Goal: Task Accomplishment & Management: Manage account settings

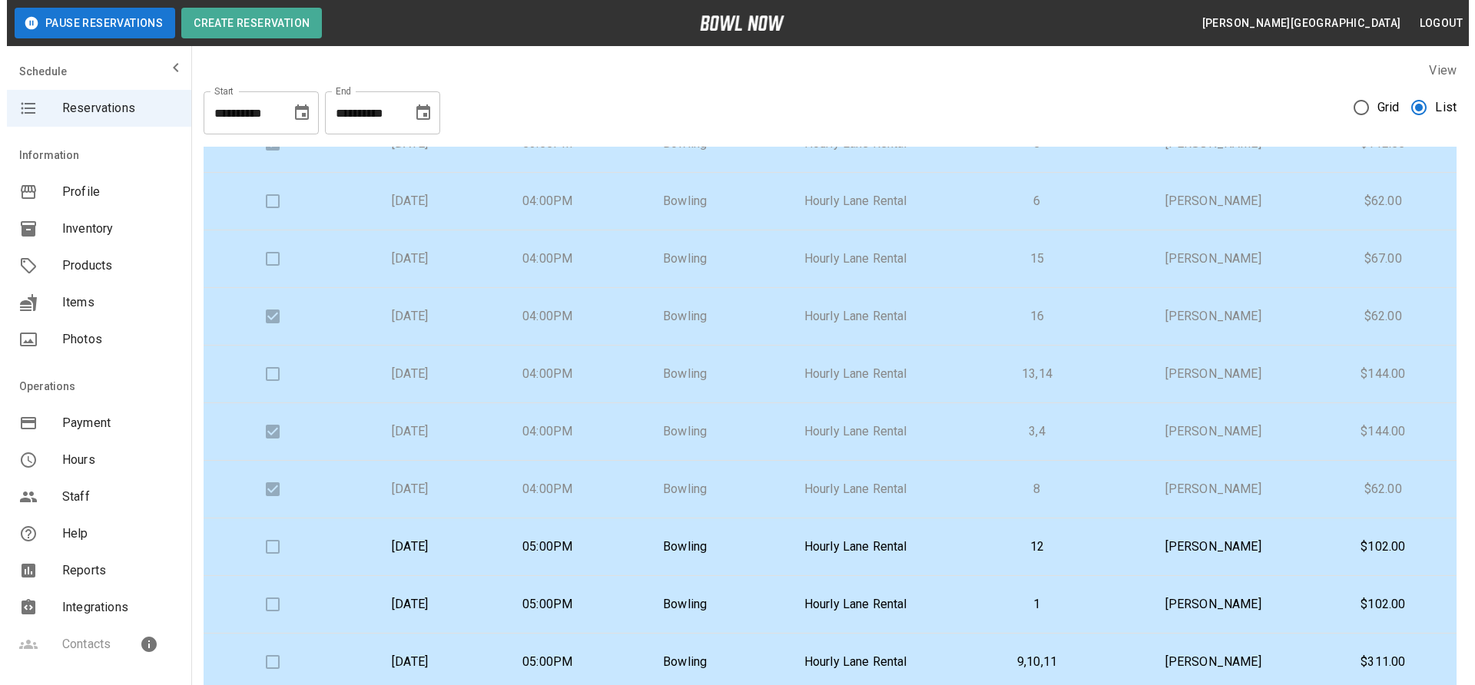
scroll to position [906, 0]
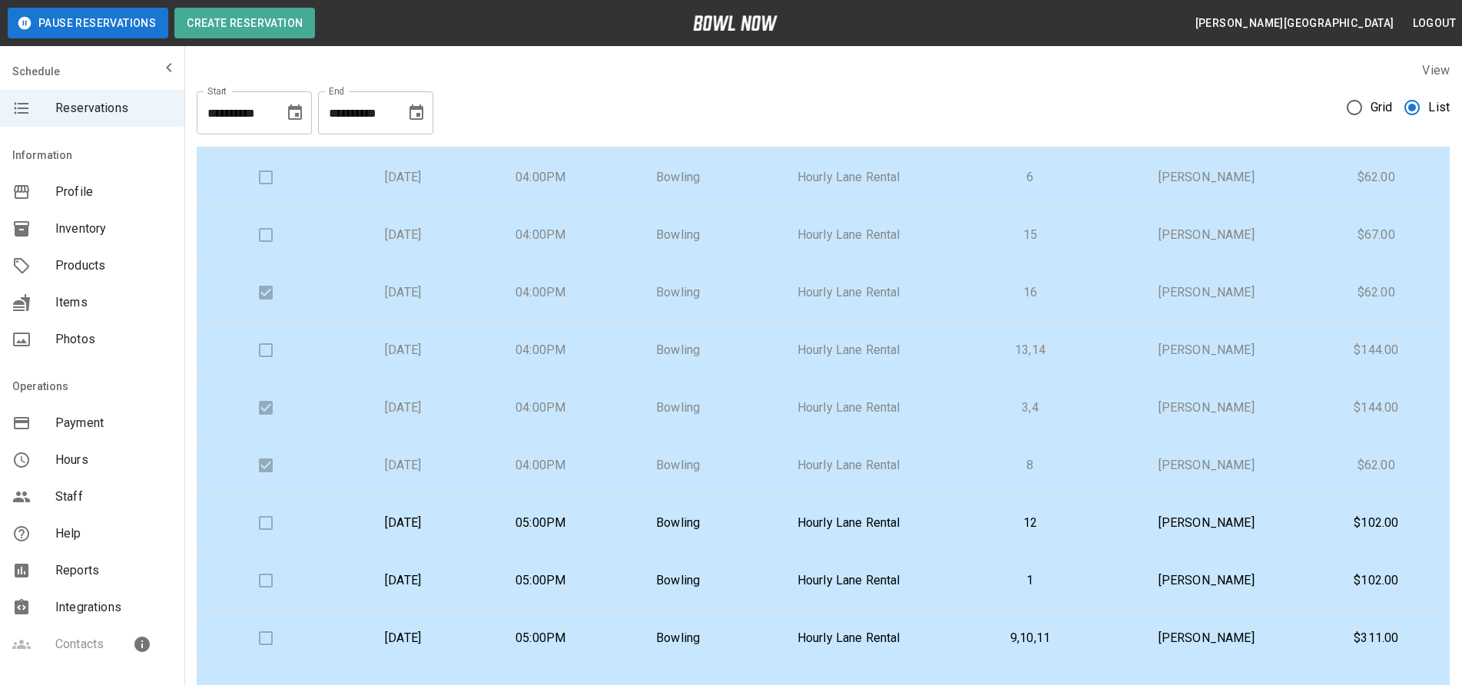
click at [1192, 236] on p "[PERSON_NAME]" at bounding box center [1207, 235] width 168 height 18
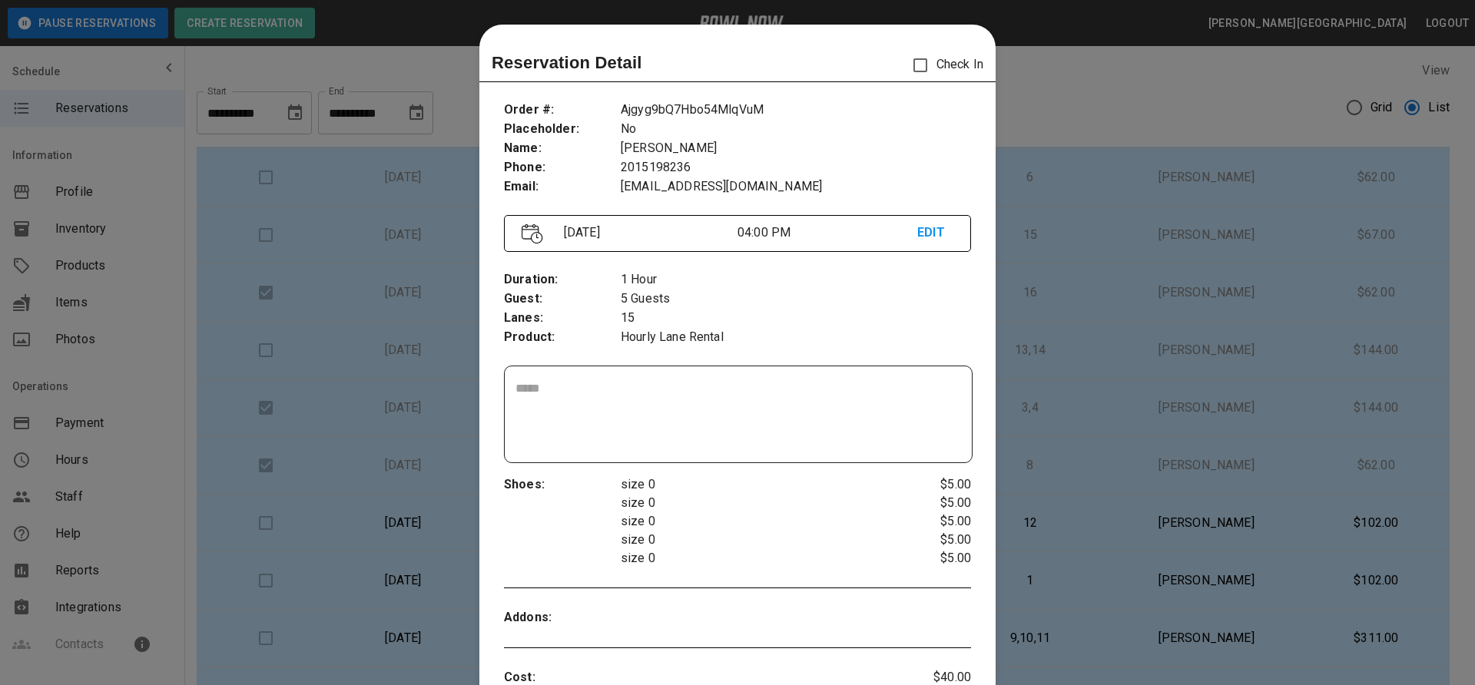
scroll to position [25, 0]
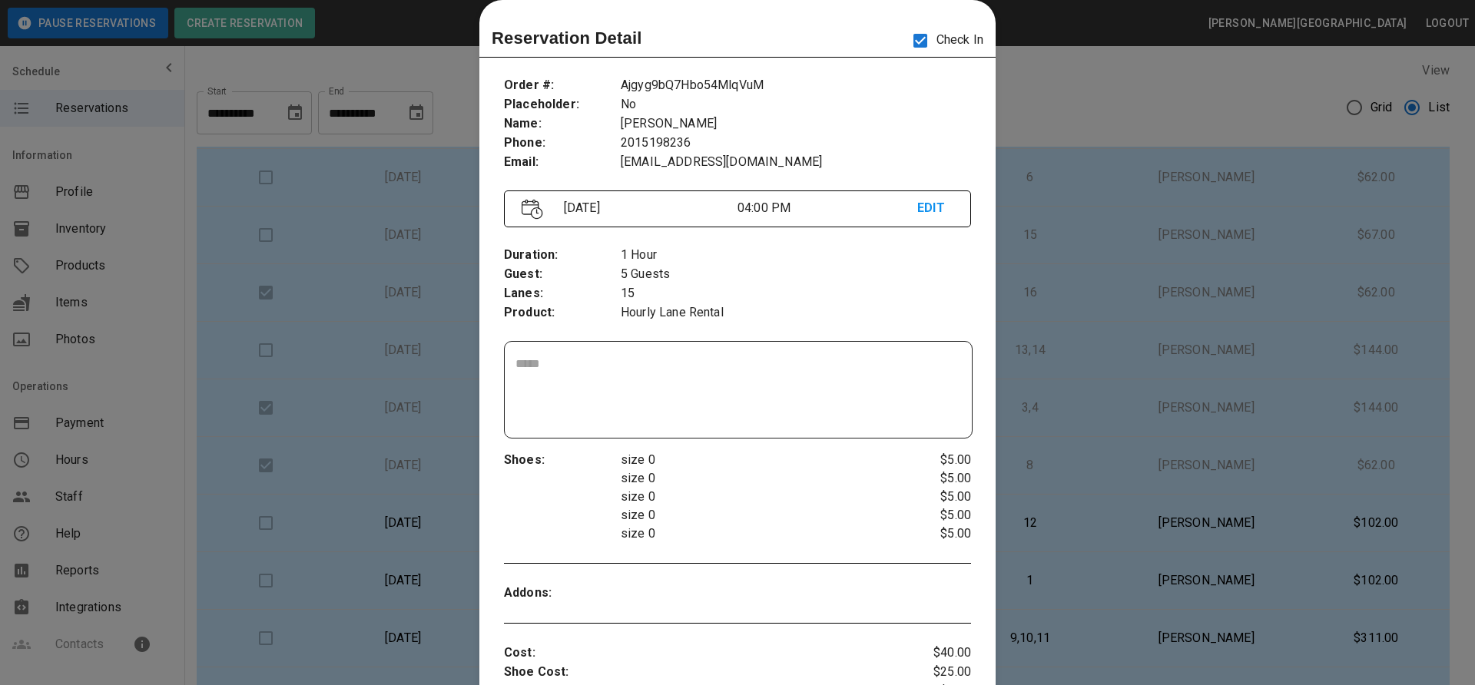
click at [1149, 127] on div at bounding box center [737, 342] width 1475 height 685
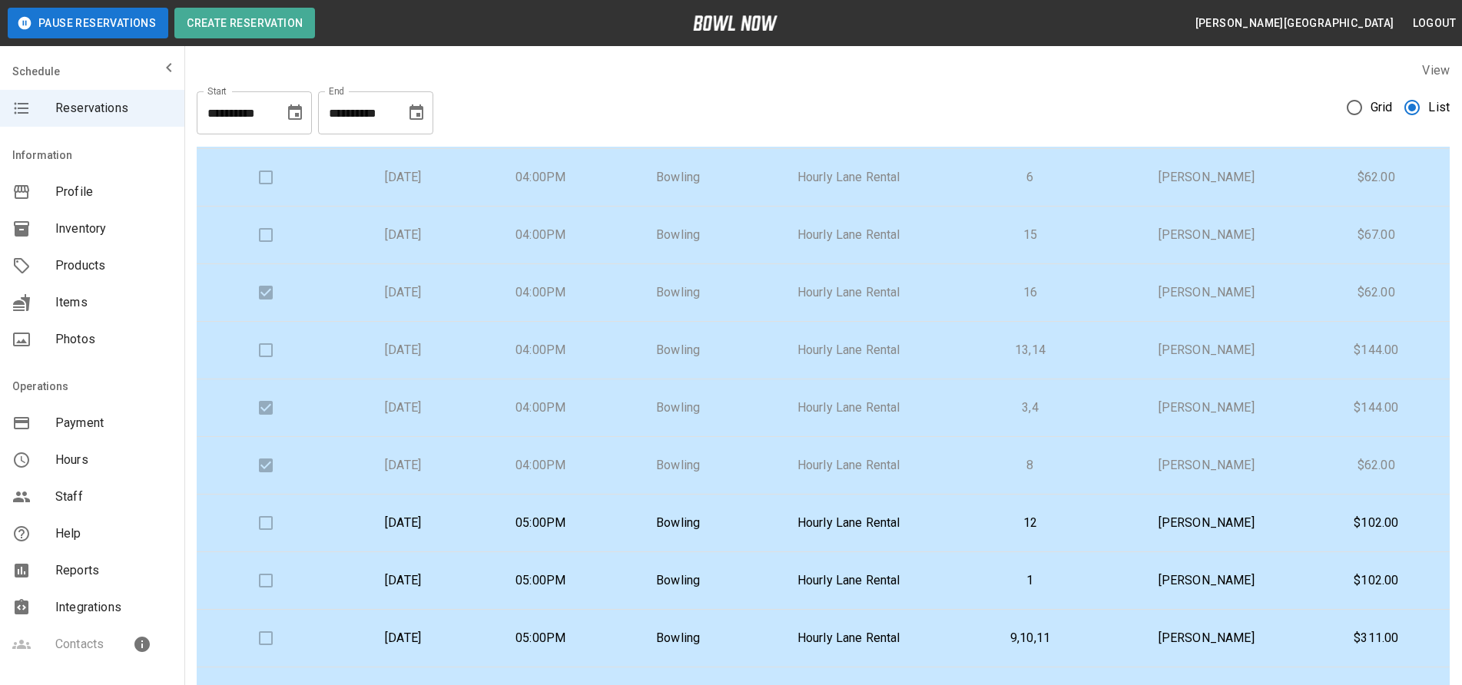
click at [259, 177] on td at bounding box center [266, 178] width 138 height 58
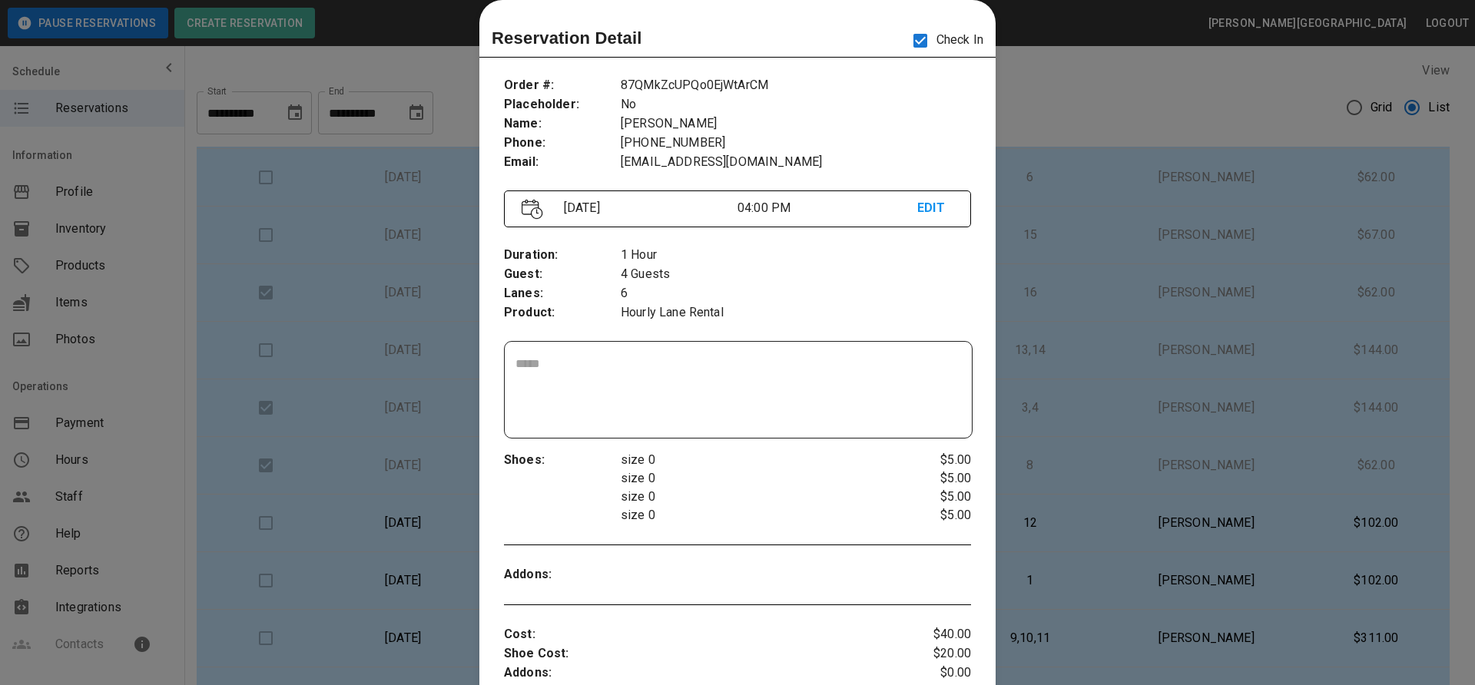
click at [1043, 128] on div at bounding box center [737, 342] width 1475 height 685
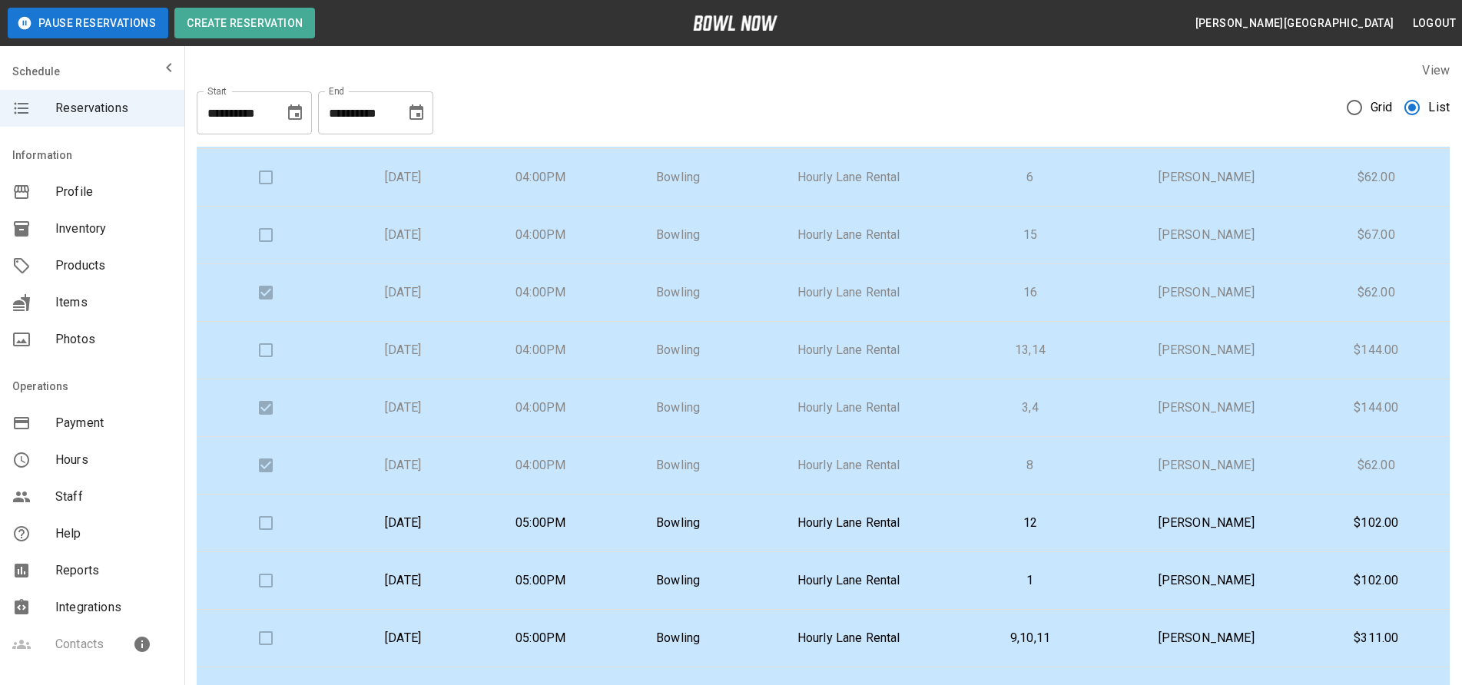
click at [907, 244] on td "Hourly Lane Rental" at bounding box center [849, 236] width 204 height 58
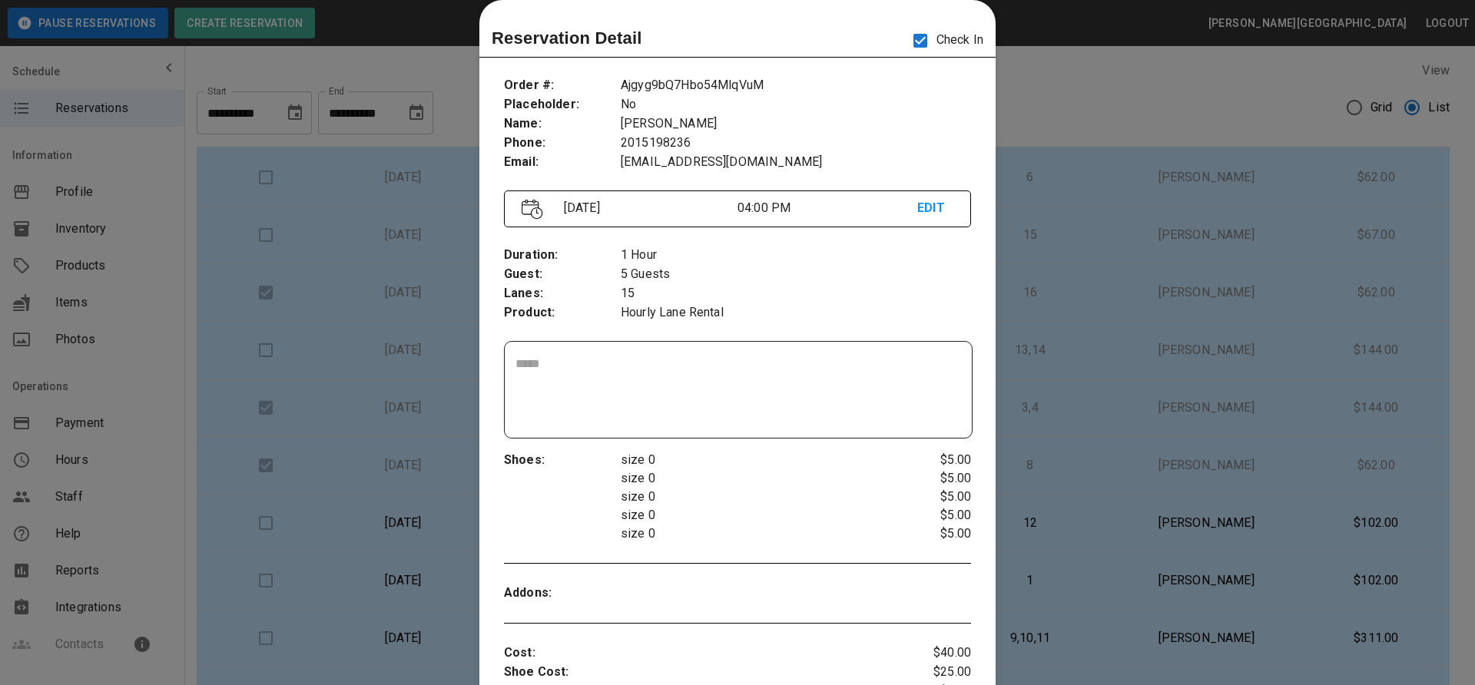
click at [1093, 214] on div at bounding box center [737, 342] width 1475 height 685
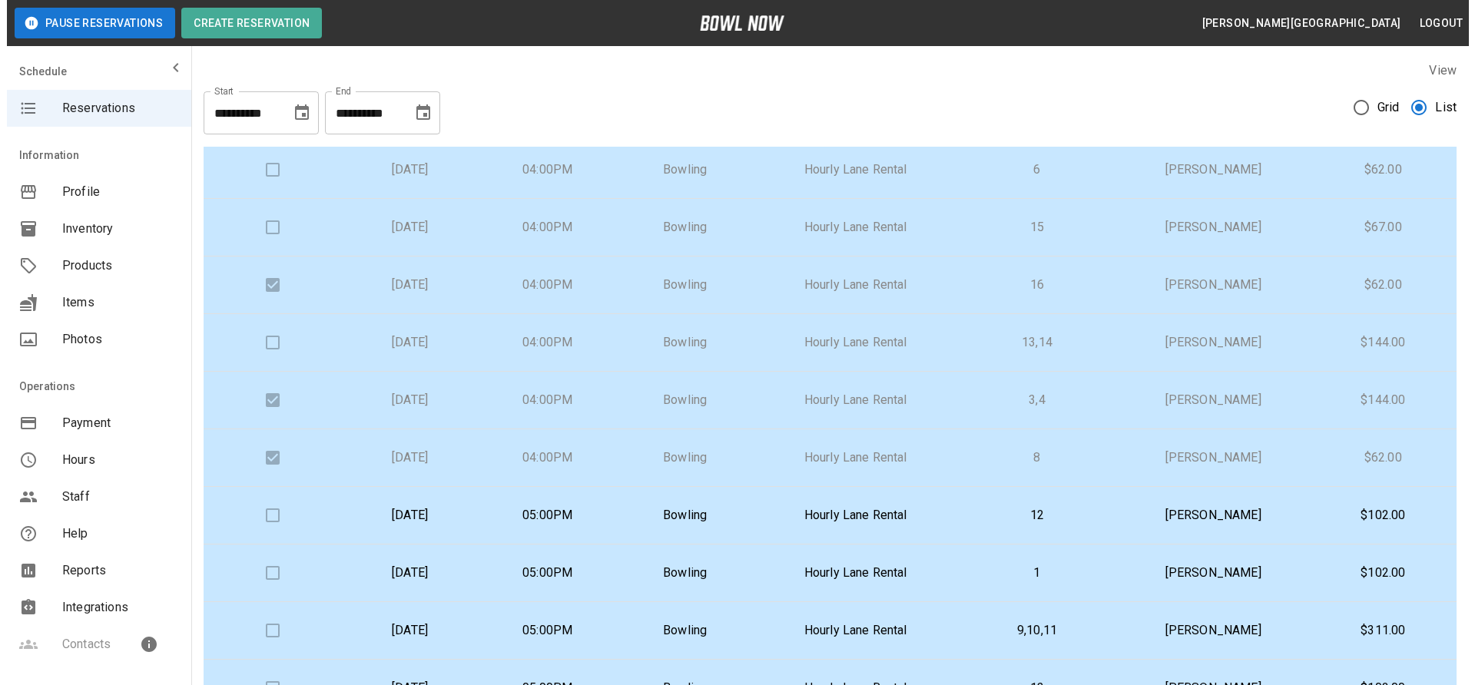
scroll to position [916, 0]
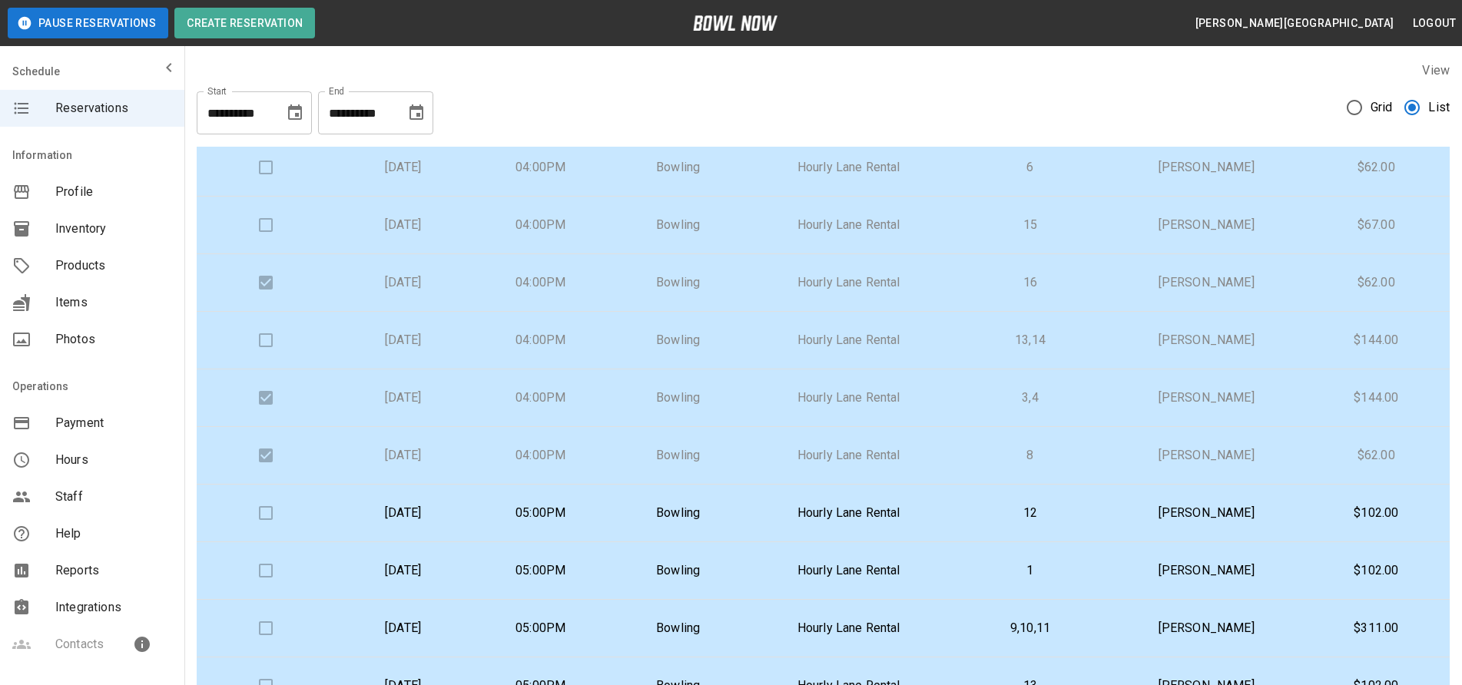
click at [1125, 340] on p "[PERSON_NAME]" at bounding box center [1207, 340] width 168 height 18
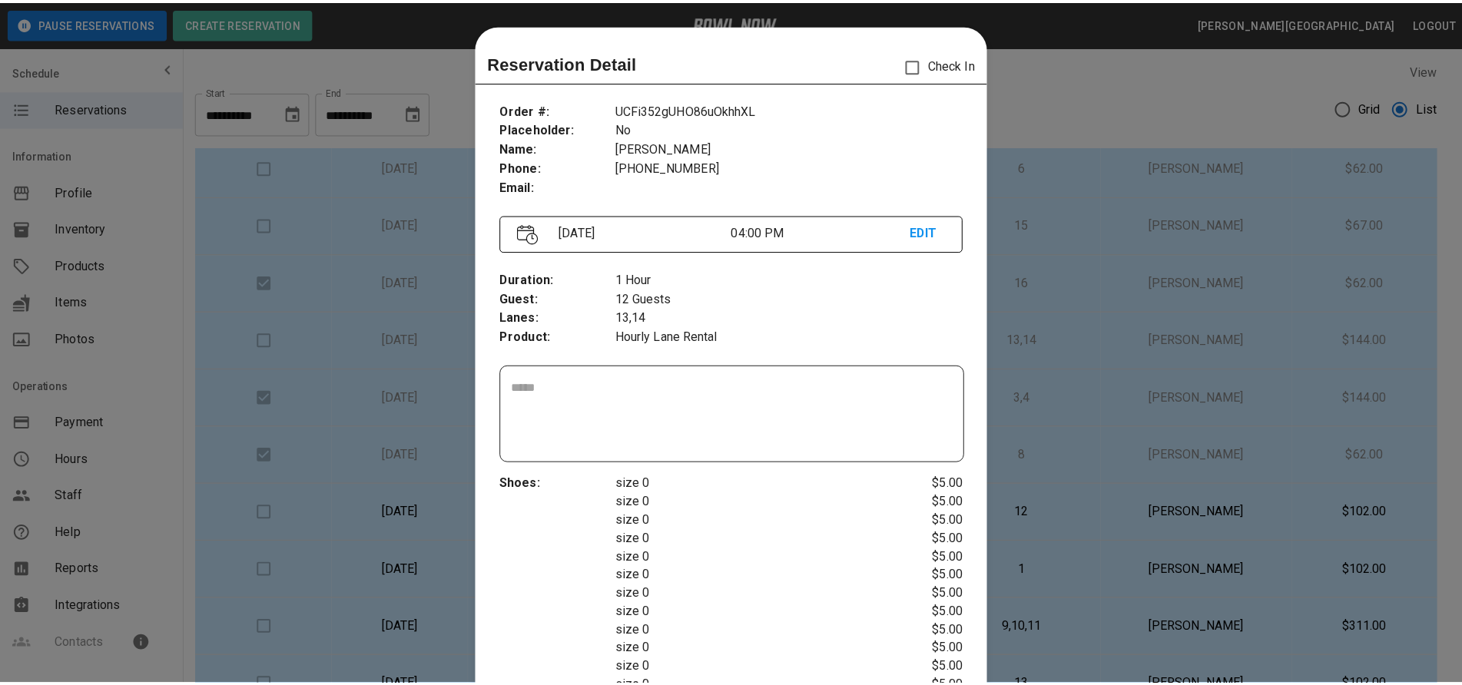
scroll to position [25, 0]
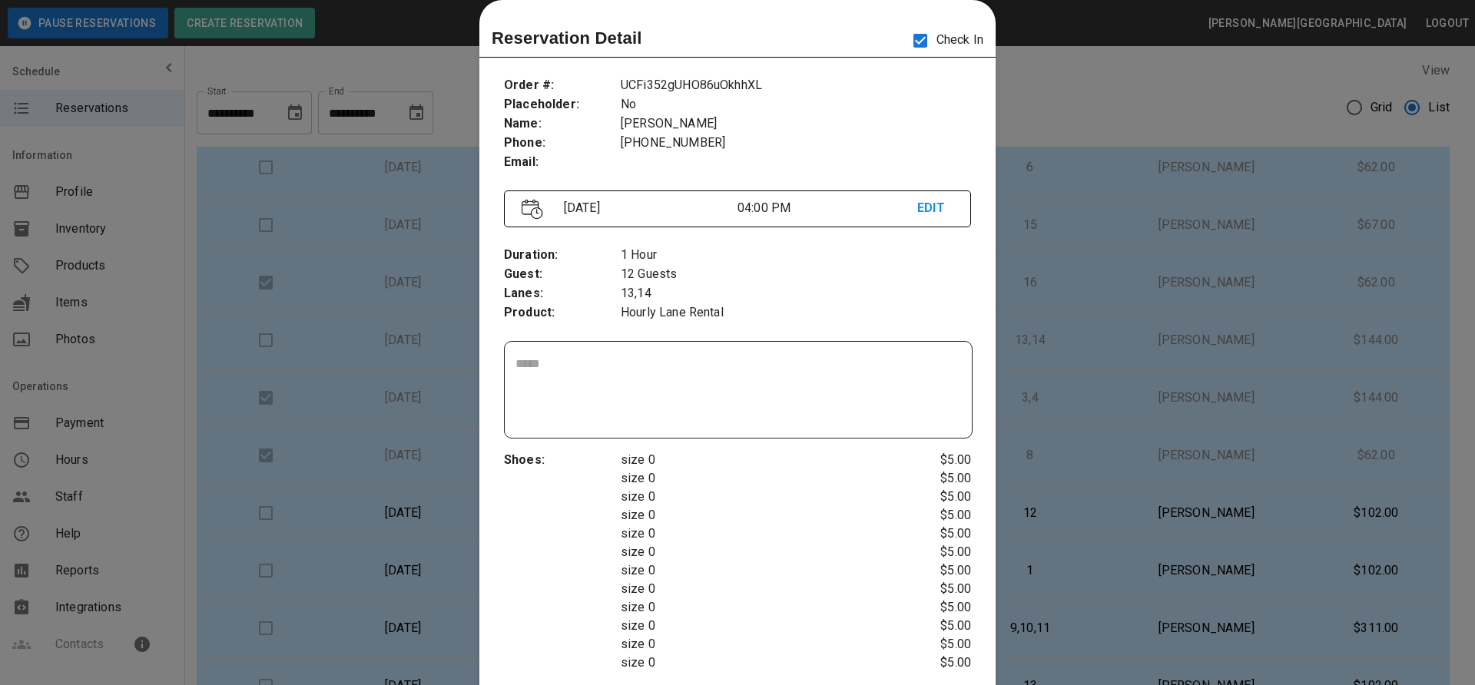
click at [1035, 322] on div at bounding box center [737, 342] width 1475 height 685
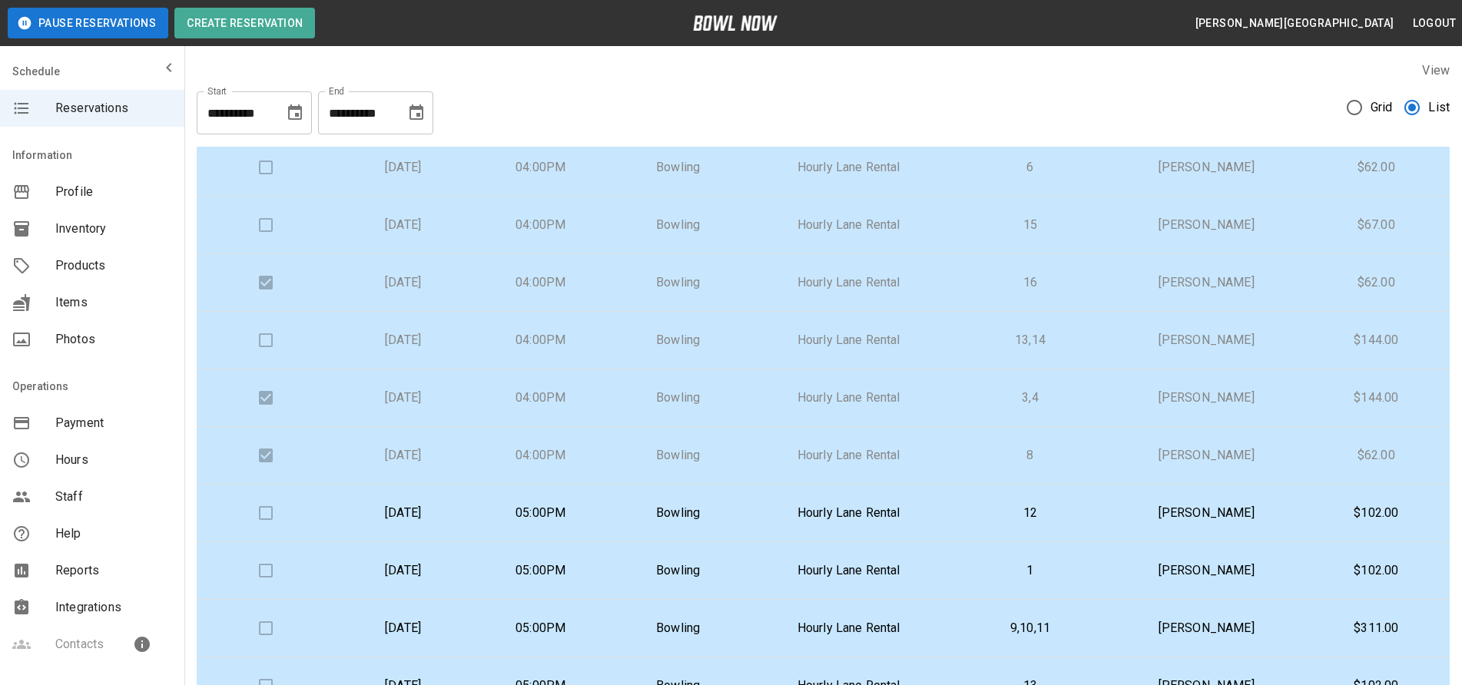
scroll to position [77, 0]
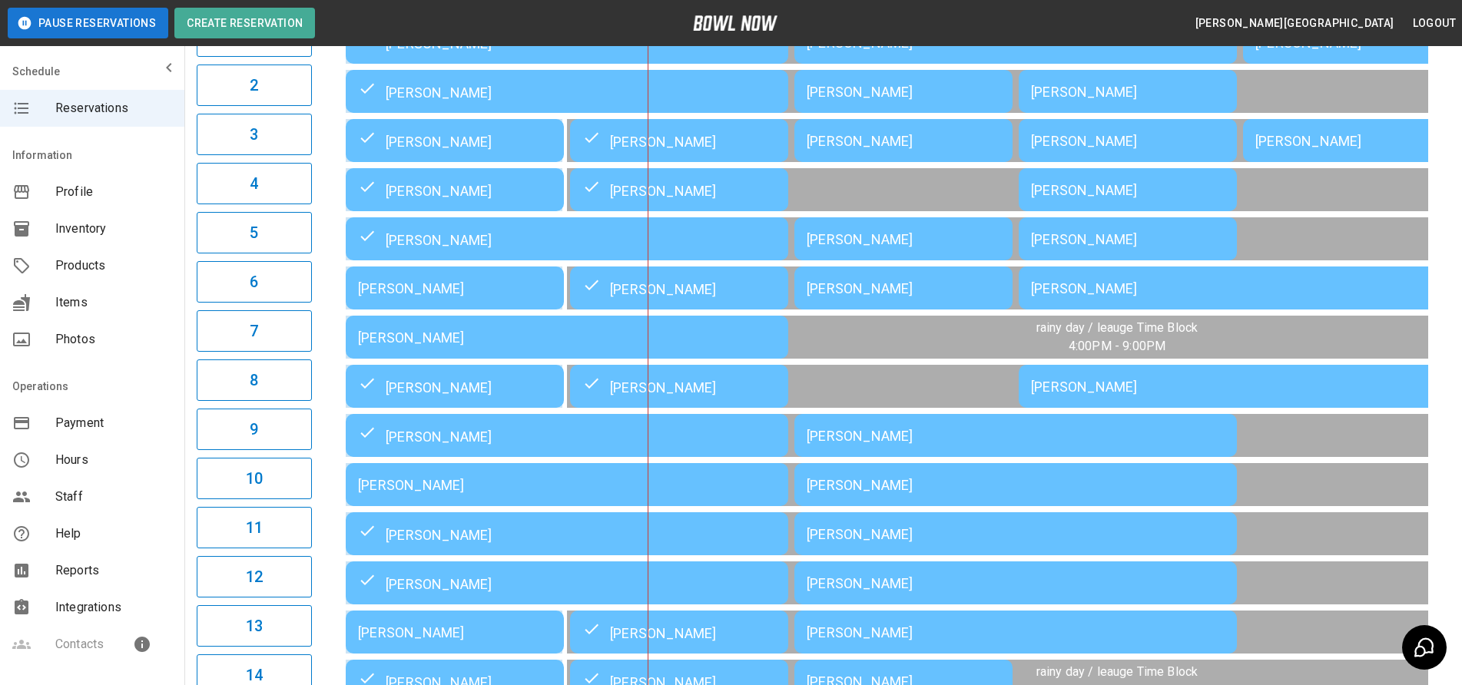
click at [468, 295] on div "[PERSON_NAME]" at bounding box center [455, 288] width 194 height 16
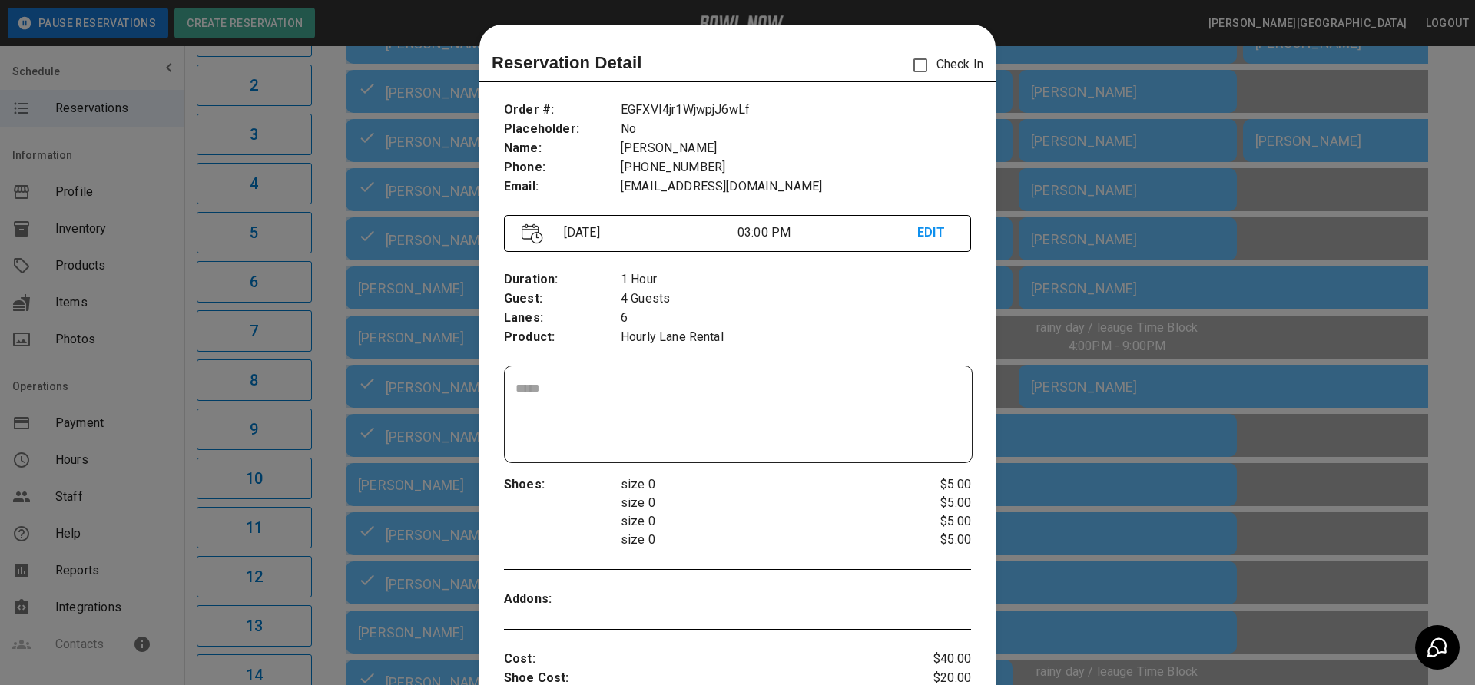
scroll to position [25, 0]
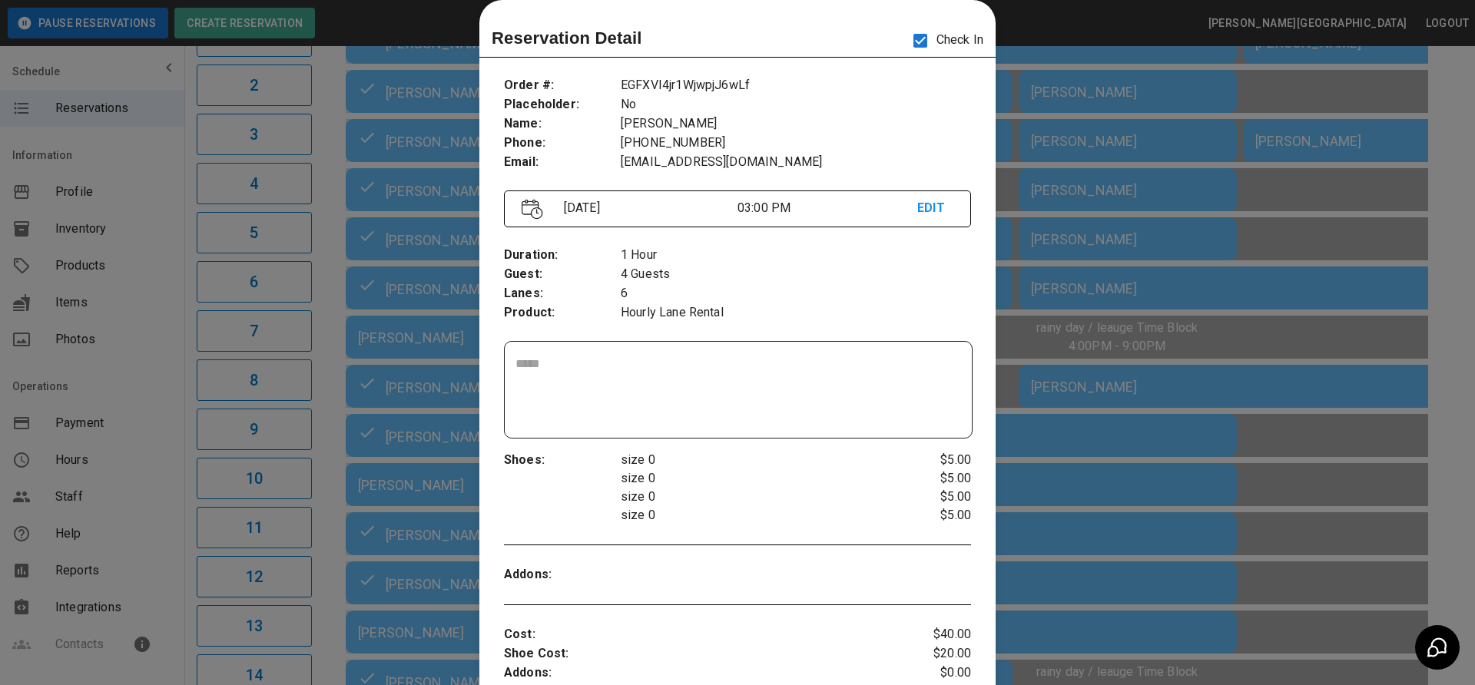
click at [1034, 333] on div at bounding box center [737, 342] width 1475 height 685
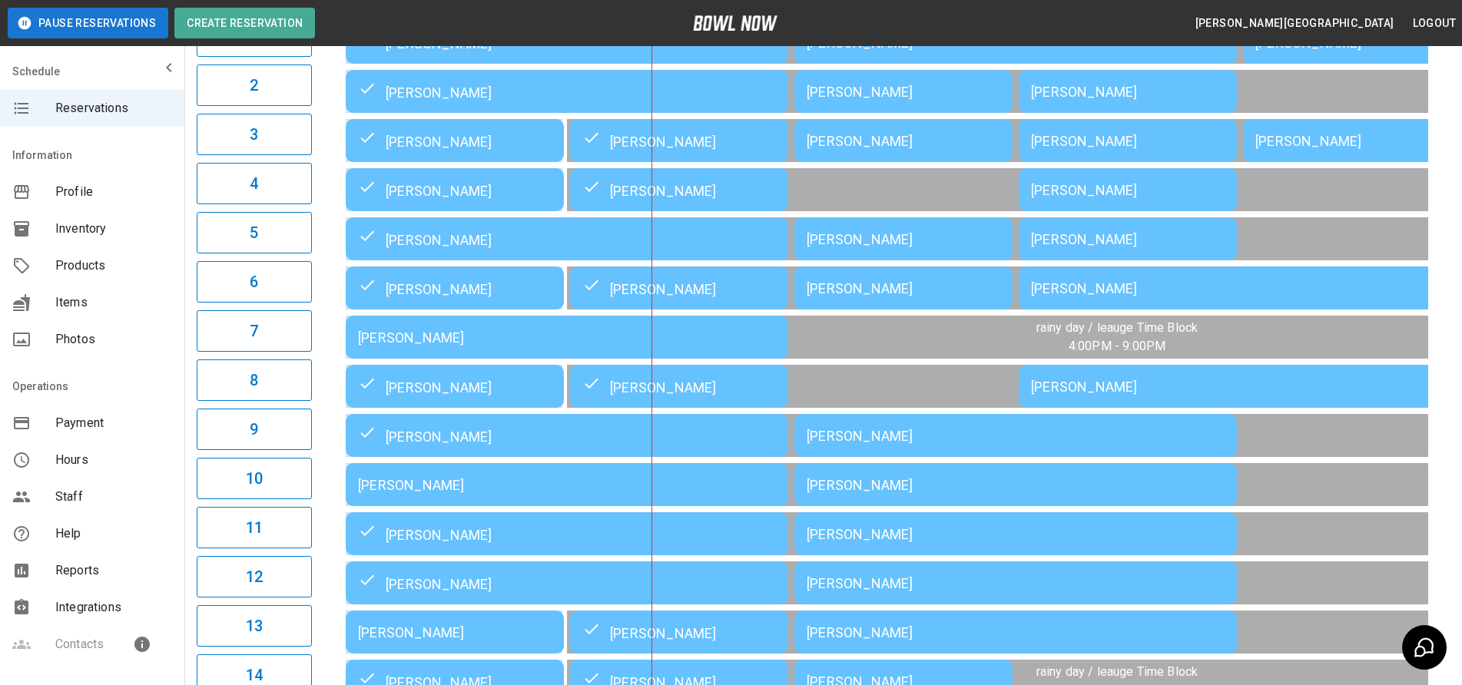
click at [474, 337] on div "[PERSON_NAME]" at bounding box center [567, 338] width 418 height 16
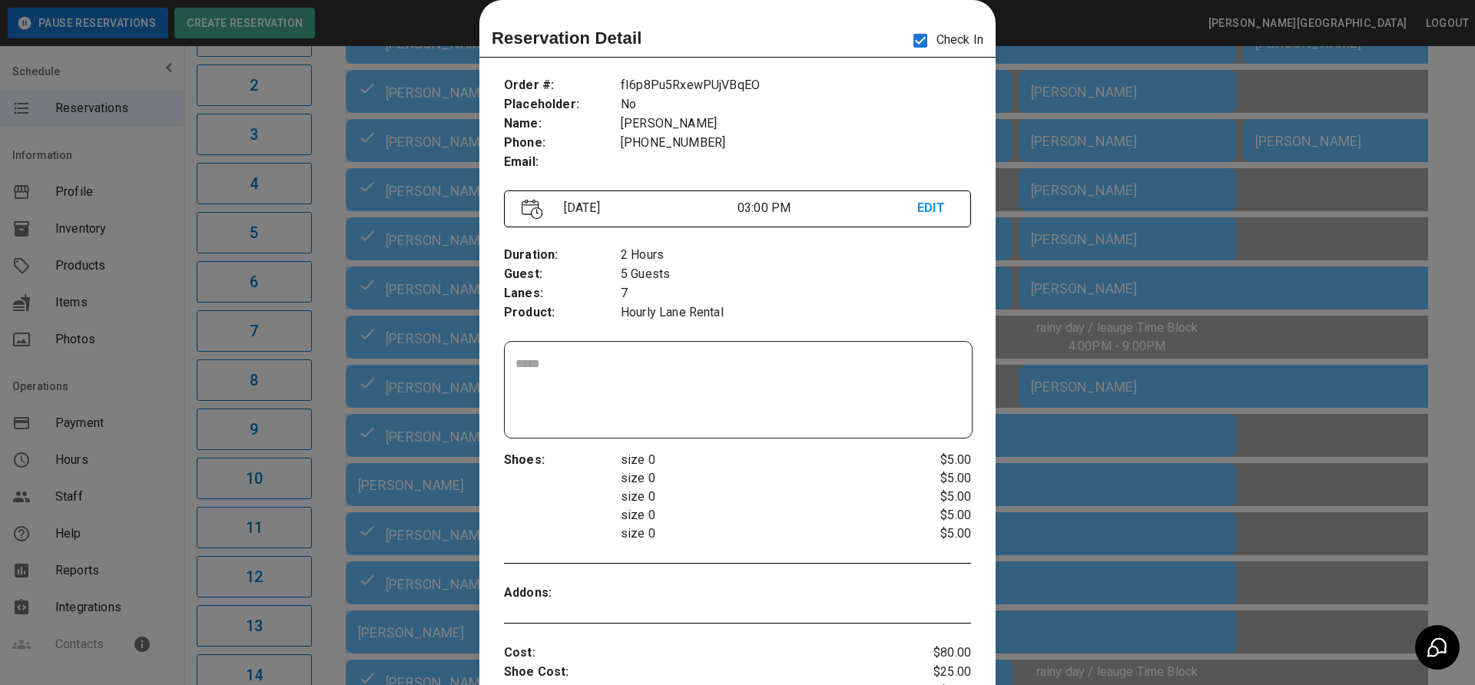
click at [1117, 317] on div at bounding box center [737, 342] width 1475 height 685
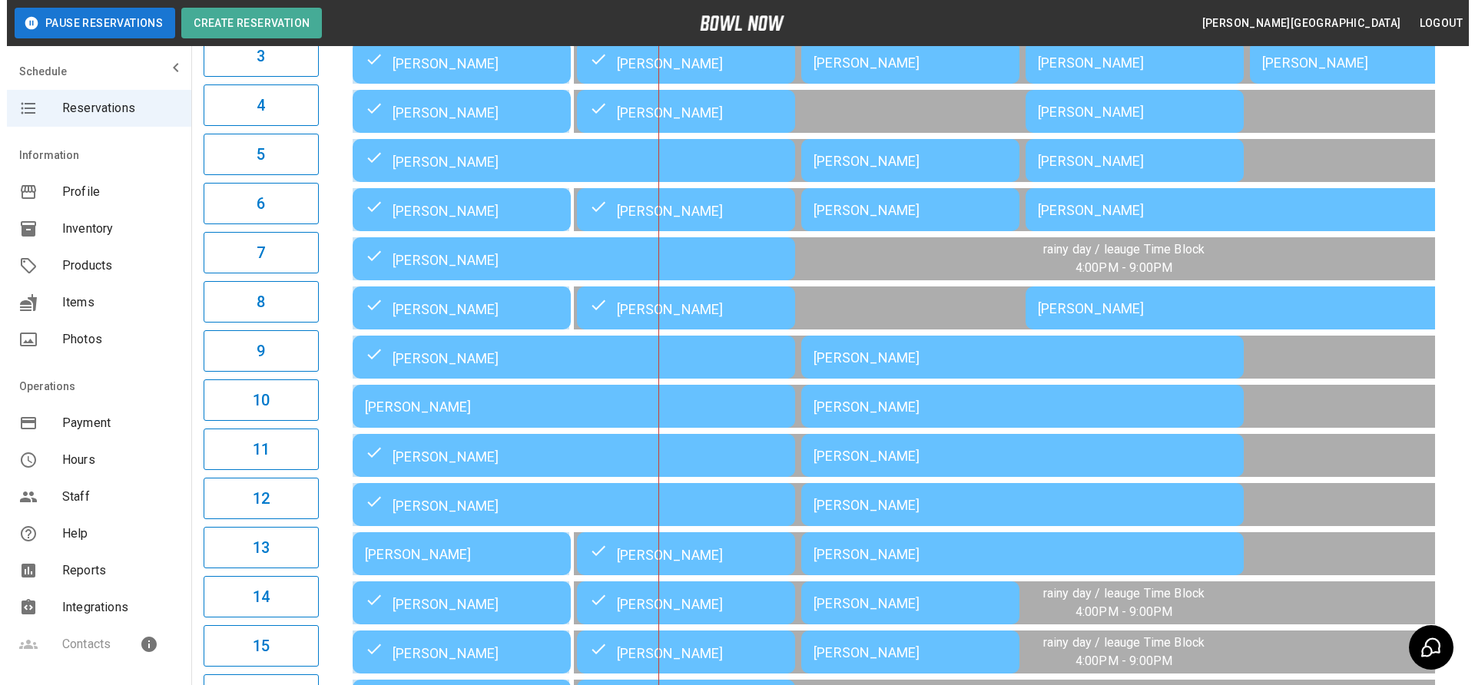
scroll to position [300, 0]
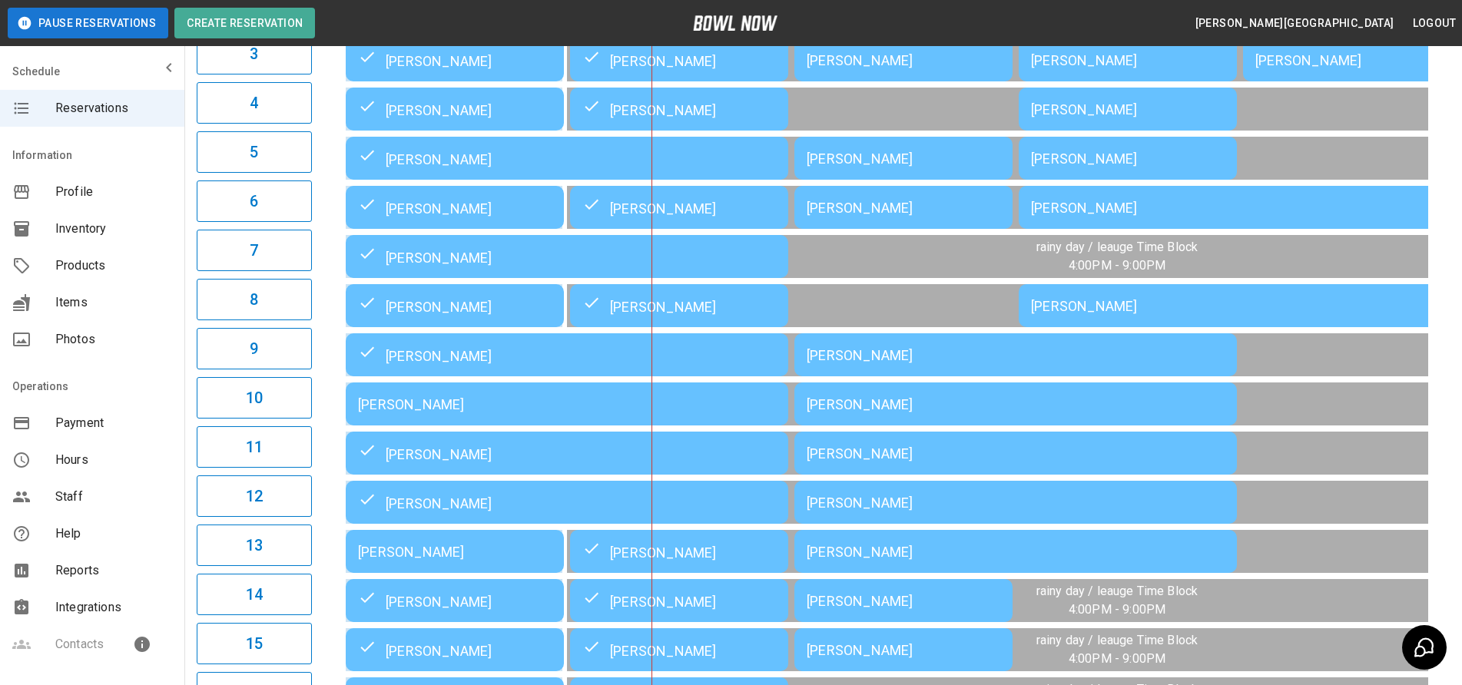
click at [524, 408] on div "[PERSON_NAME]" at bounding box center [567, 404] width 418 height 16
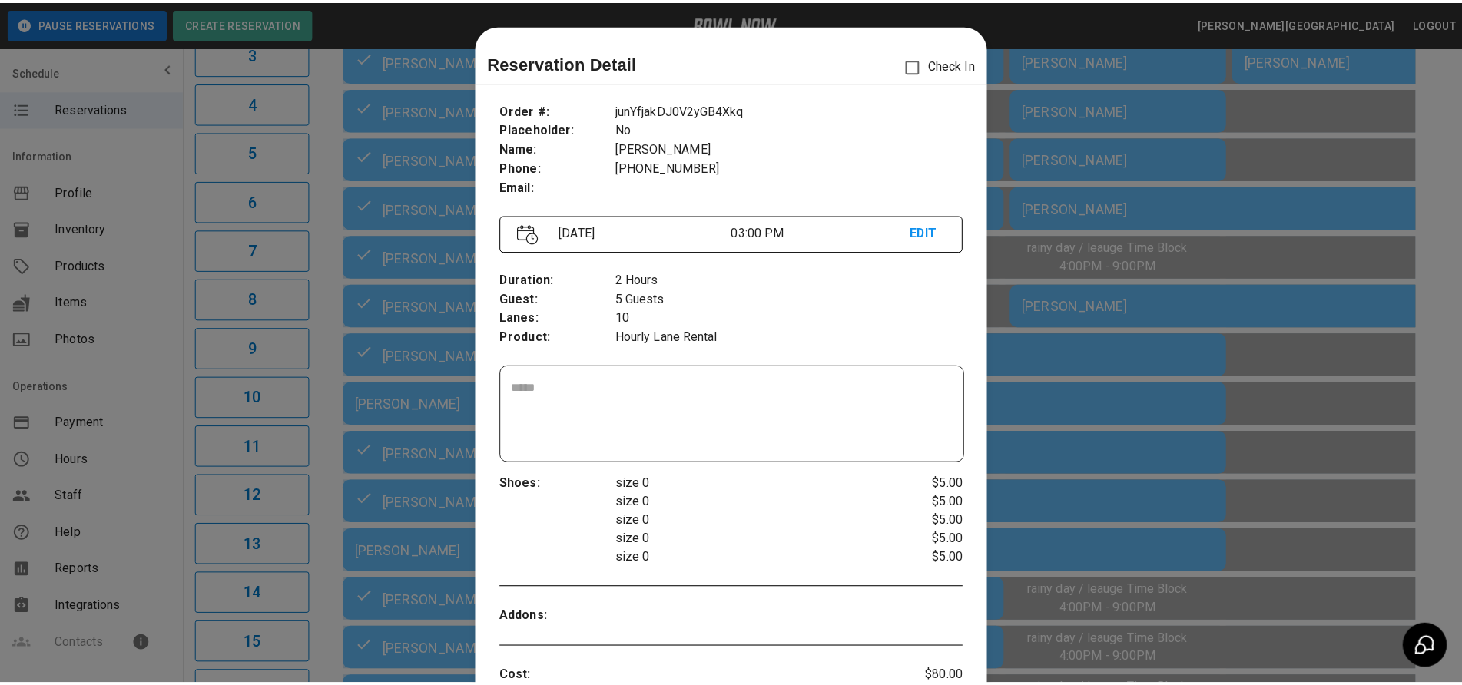
scroll to position [25, 0]
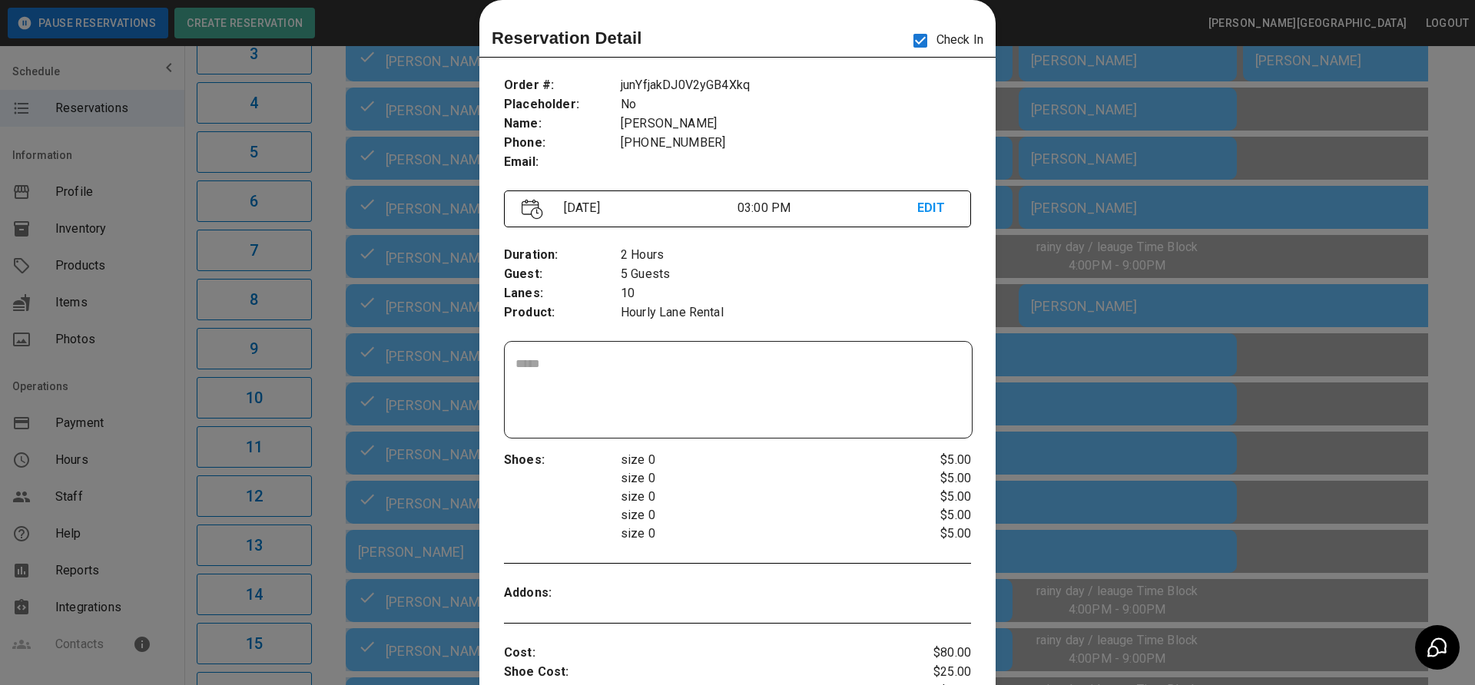
click at [1061, 270] on div at bounding box center [737, 342] width 1475 height 685
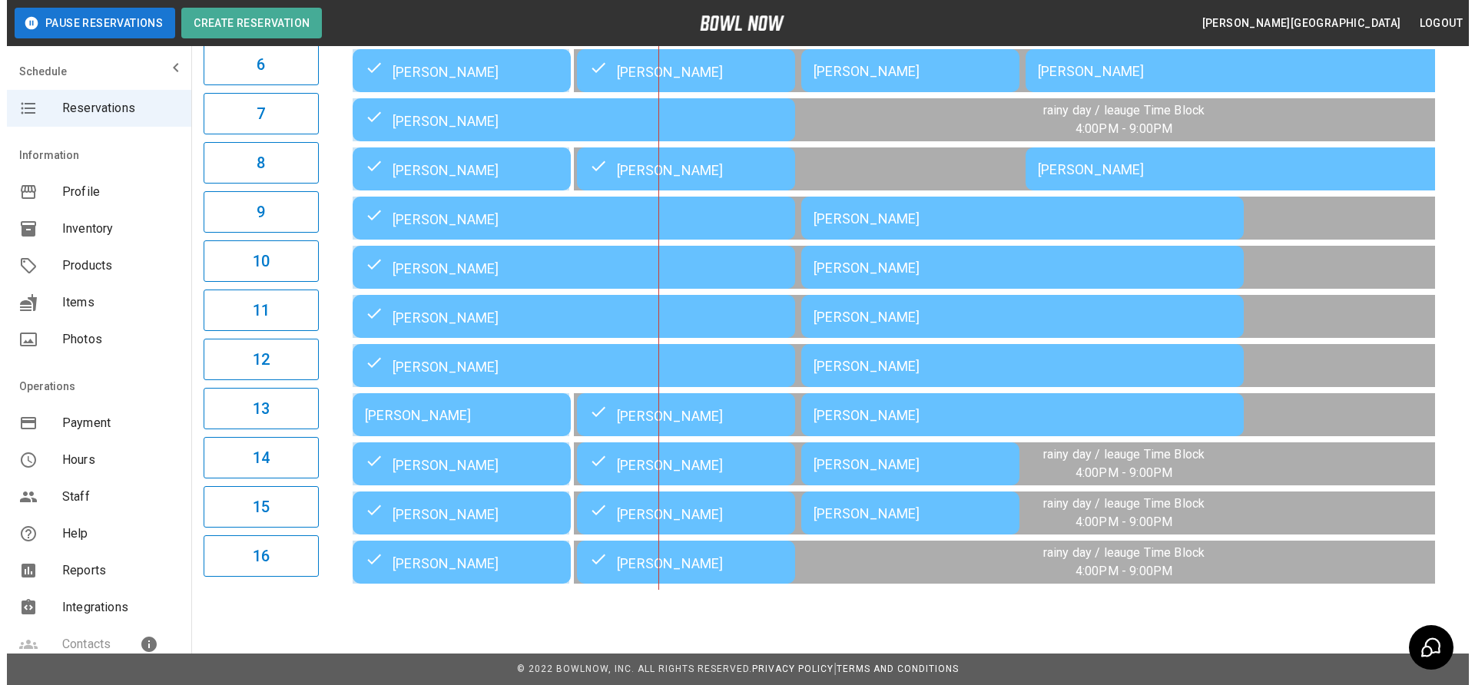
scroll to position [450, 0]
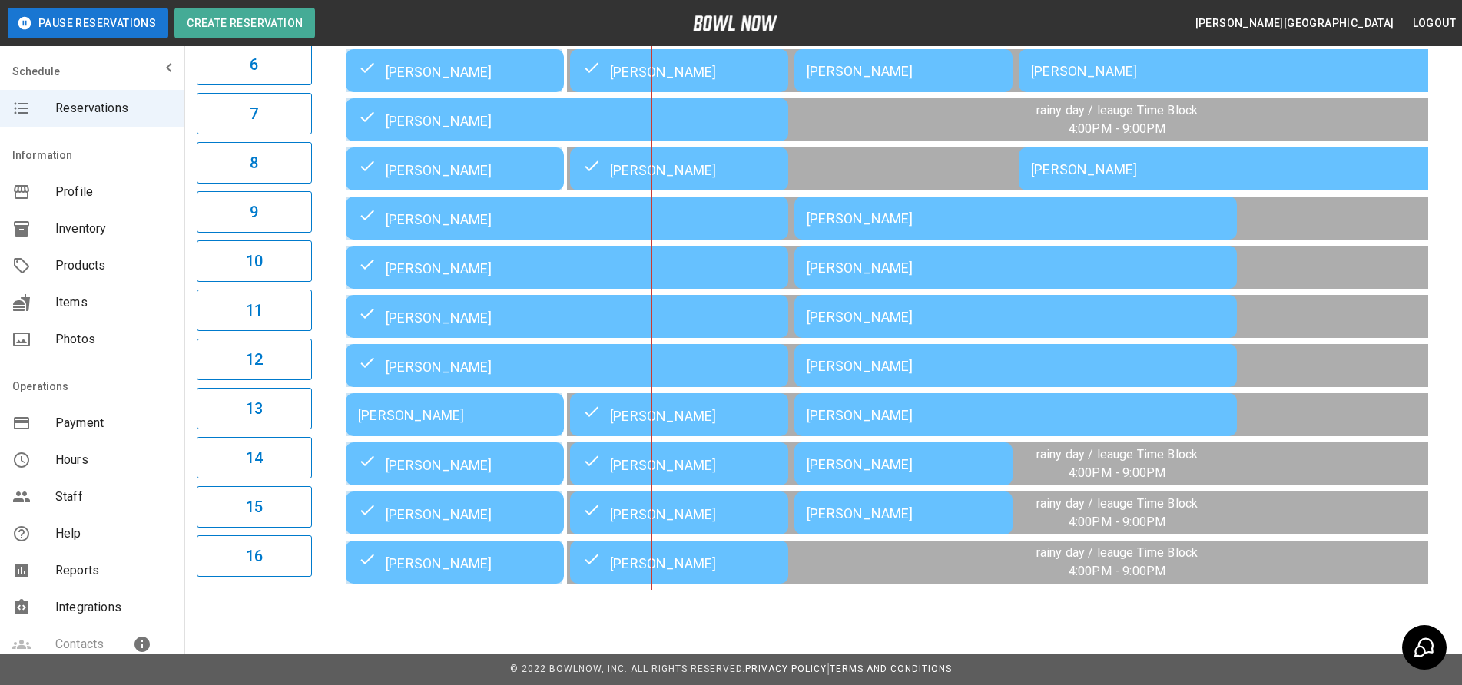
click at [517, 407] on div "[PERSON_NAME]" at bounding box center [455, 415] width 194 height 16
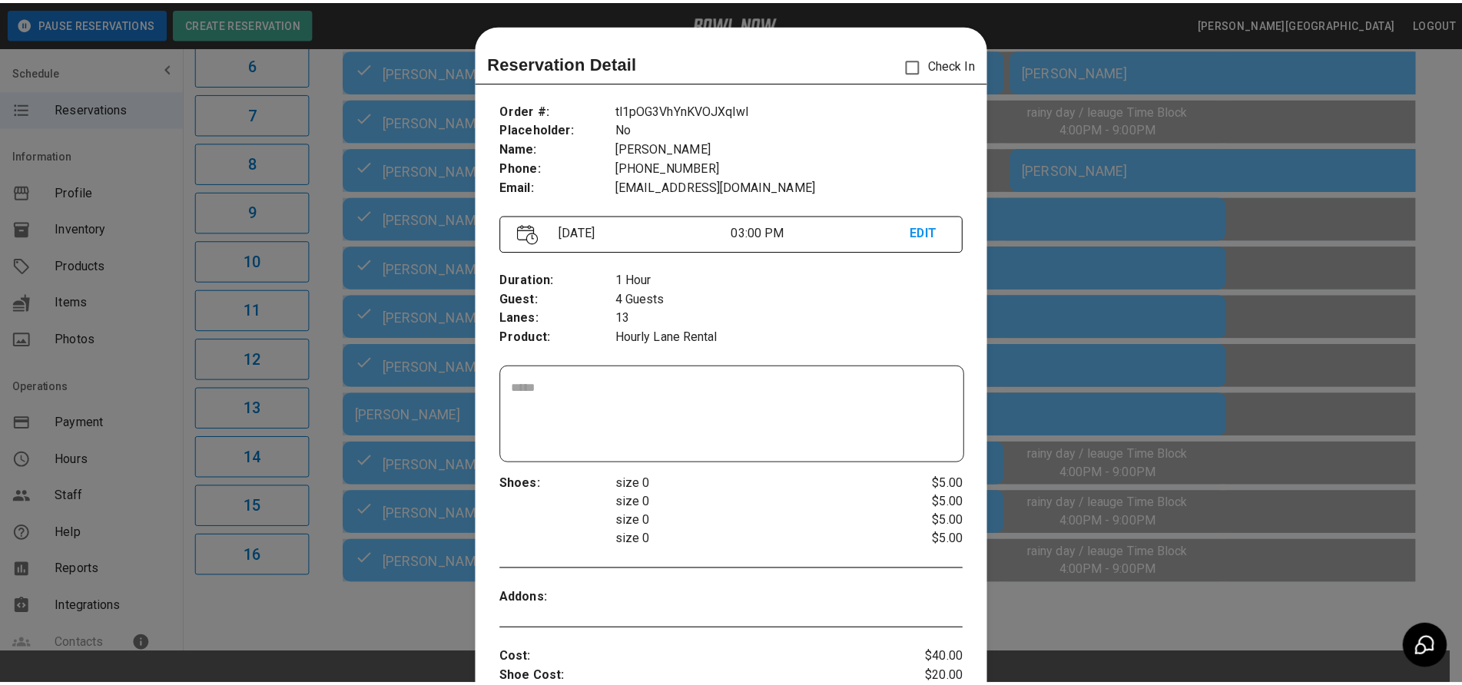
scroll to position [25, 0]
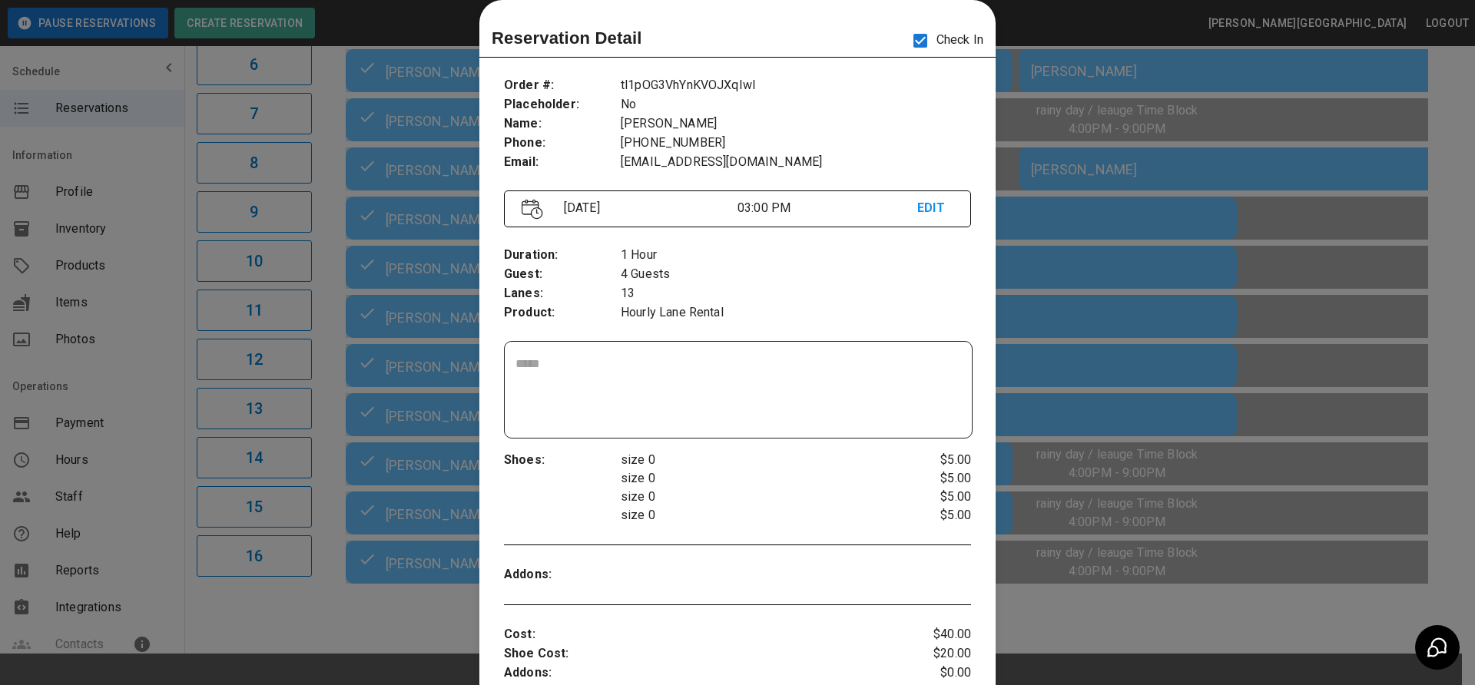
click at [1070, 386] on div at bounding box center [737, 342] width 1475 height 685
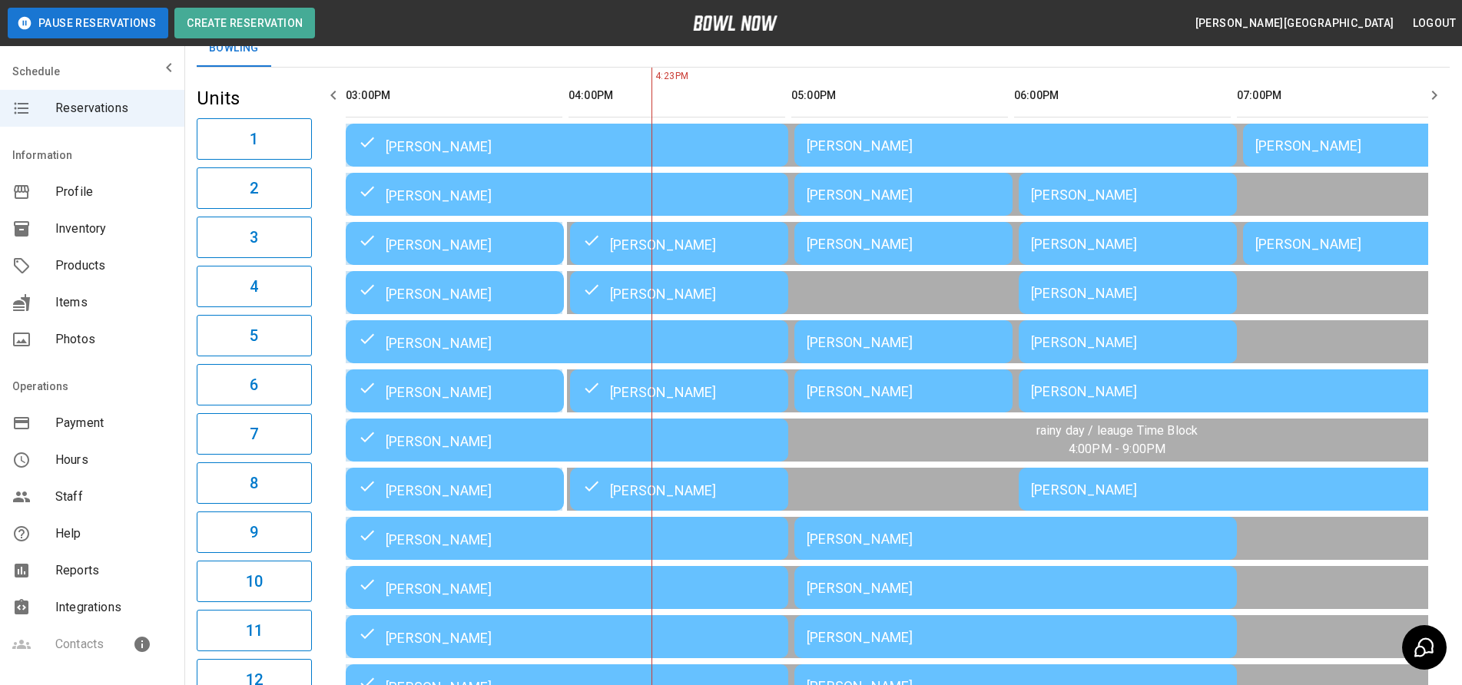
scroll to position [0, 0]
